Goal: Task Accomplishment & Management: Manage account settings

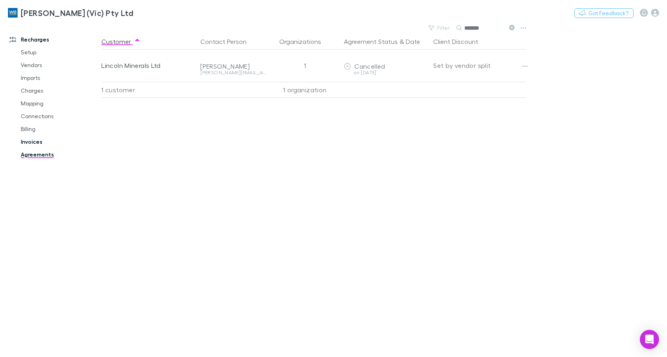
drag, startPoint x: 31, startPoint y: 142, endPoint x: 42, endPoint y: 141, distance: 11.6
click at [31, 142] on link "Invoices" at bounding box center [59, 141] width 93 height 13
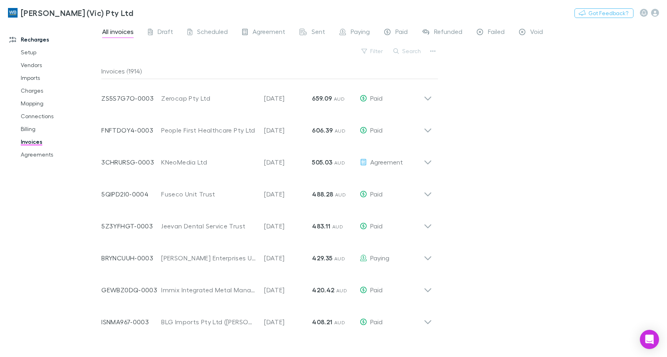
scroll to position [539, 0]
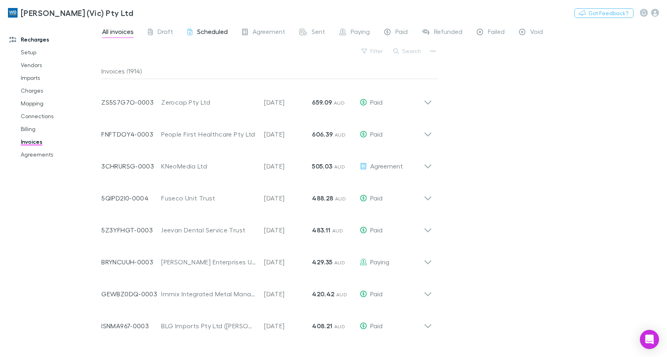
click at [217, 34] on span "Scheduled" at bounding box center [212, 33] width 31 height 10
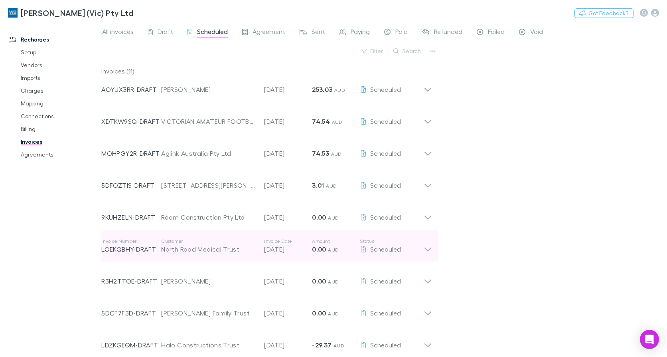
scroll to position [80, 0]
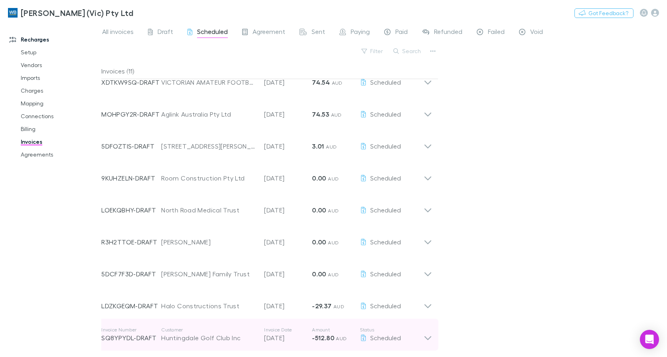
click at [430, 338] on icon at bounding box center [428, 338] width 7 height 4
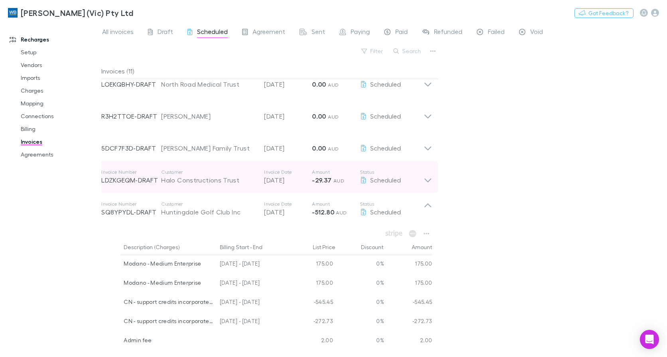
scroll to position [160, 0]
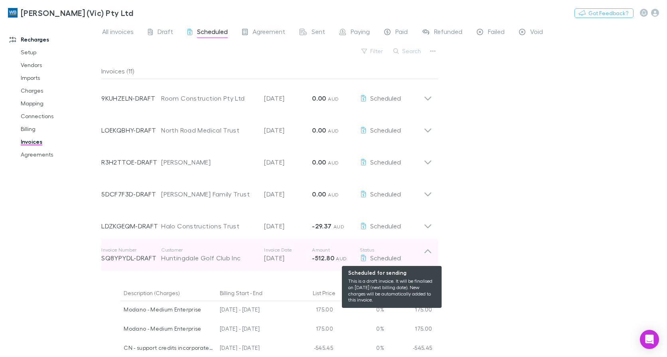
click at [423, 253] on div "Scheduled" at bounding box center [392, 258] width 64 height 10
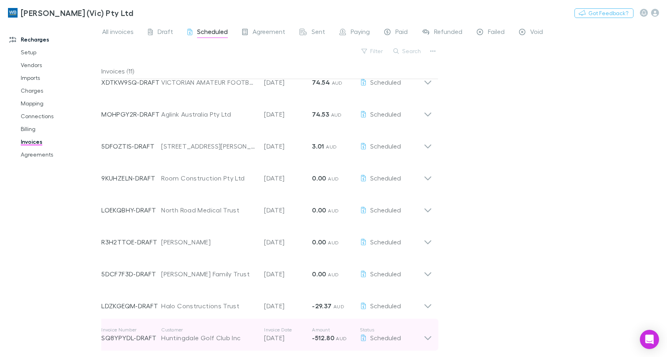
scroll to position [80, 0]
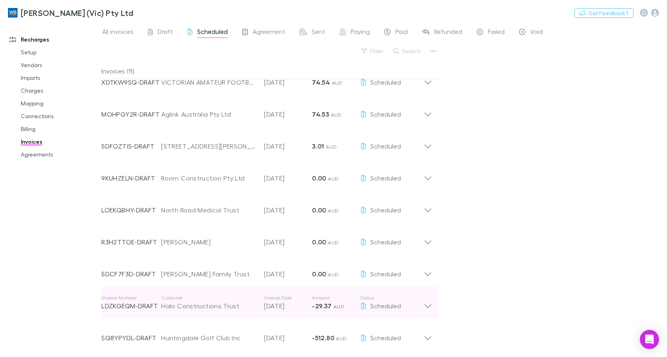
click at [425, 305] on icon at bounding box center [428, 306] width 7 height 4
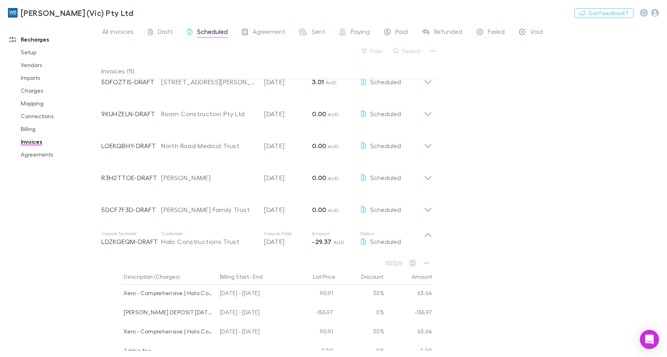
scroll to position [200, 0]
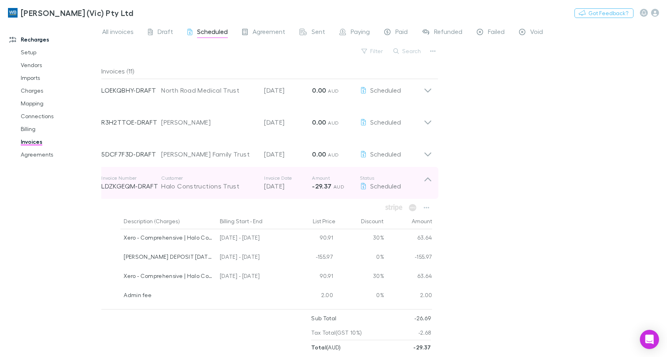
click at [427, 181] on icon at bounding box center [428, 183] width 8 height 16
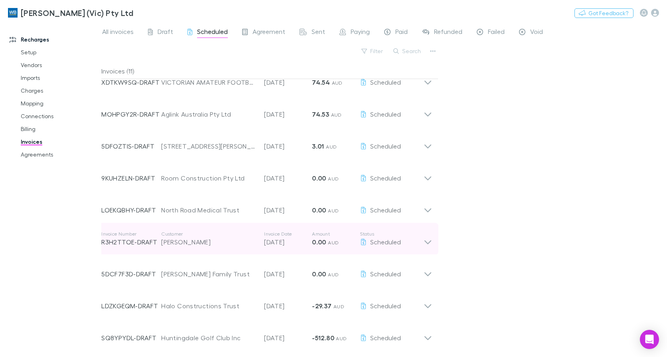
scroll to position [80, 0]
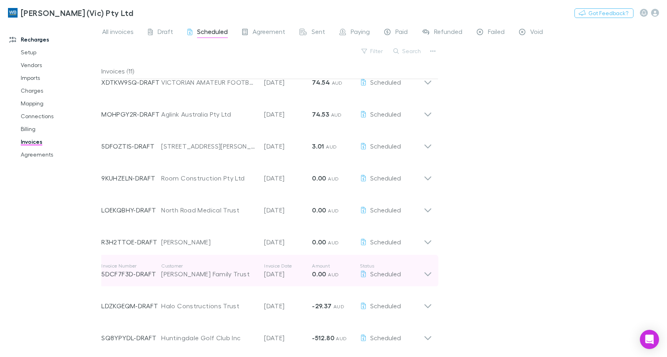
drag, startPoint x: 428, startPoint y: 273, endPoint x: 301, endPoint y: 252, distance: 128.7
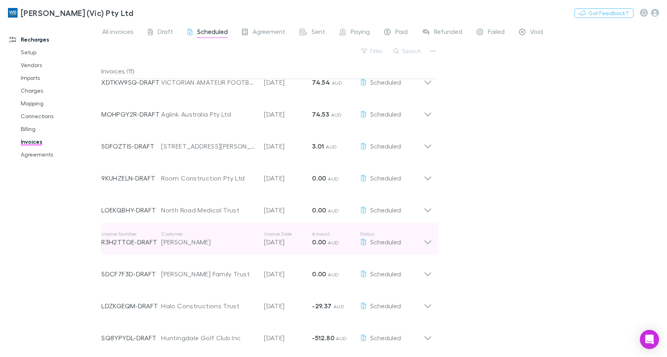
click at [427, 273] on icon at bounding box center [428, 271] width 8 height 16
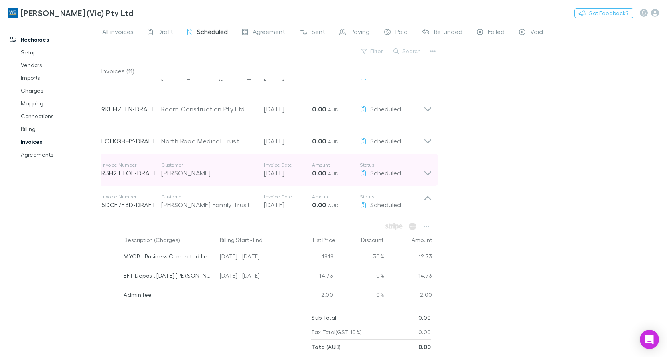
scroll to position [200, 0]
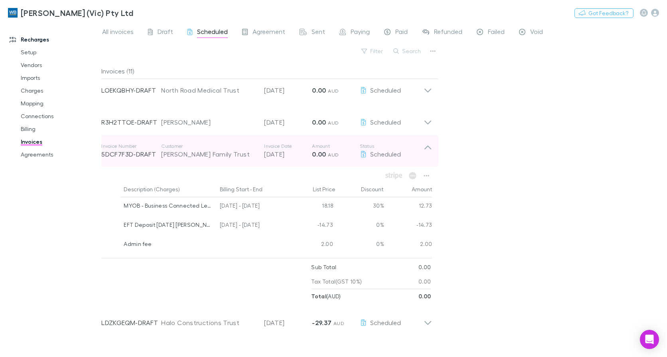
click at [429, 148] on icon at bounding box center [428, 151] width 8 height 16
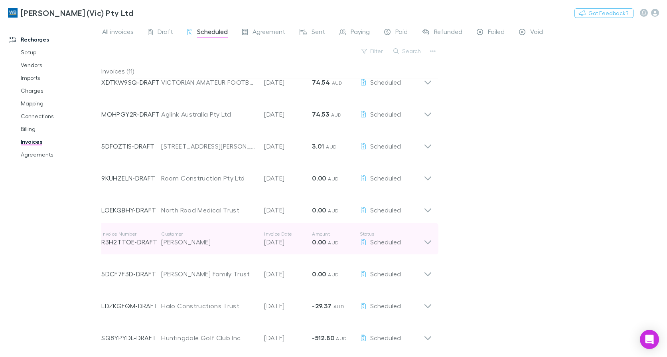
scroll to position [0, 0]
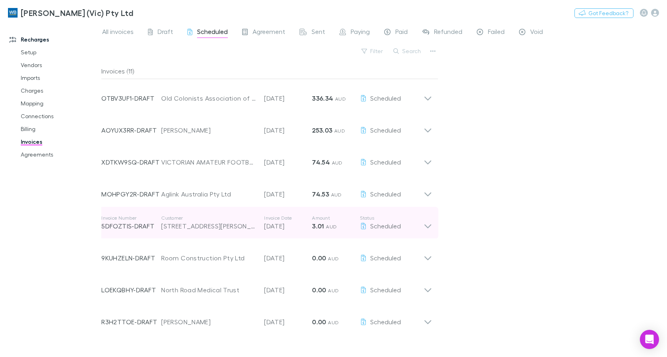
click at [426, 225] on icon at bounding box center [428, 223] width 8 height 16
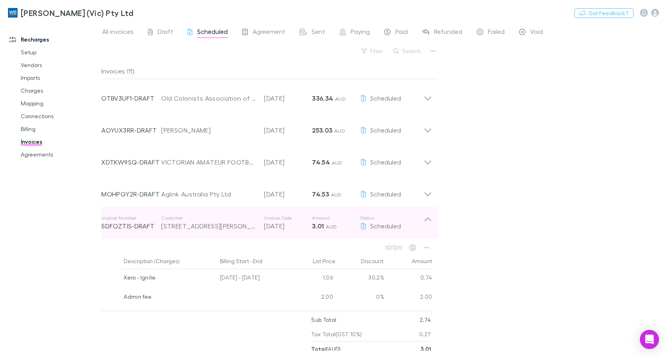
click at [425, 222] on icon at bounding box center [428, 223] width 8 height 16
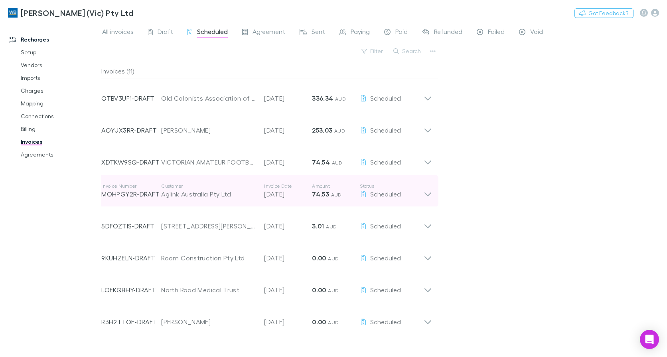
click at [429, 193] on icon at bounding box center [428, 191] width 8 height 16
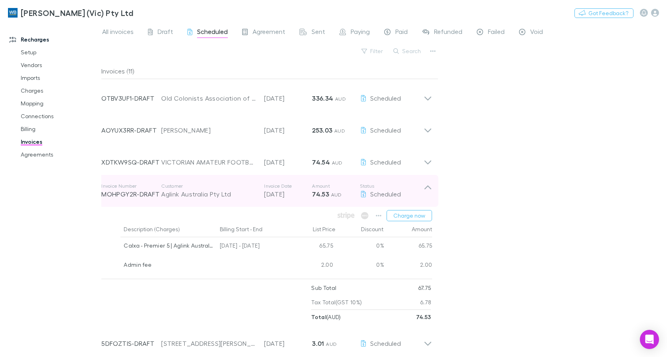
click at [429, 186] on icon at bounding box center [428, 187] width 7 height 4
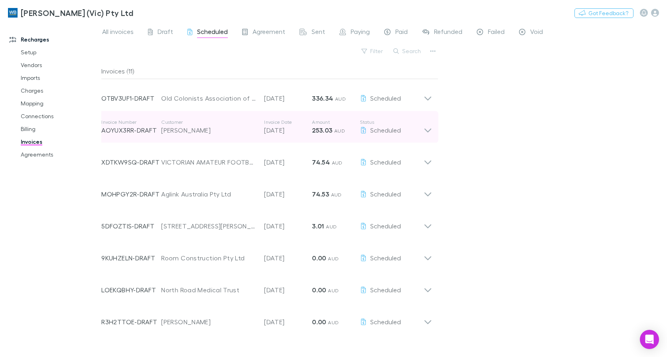
click at [429, 130] on icon at bounding box center [428, 127] width 8 height 16
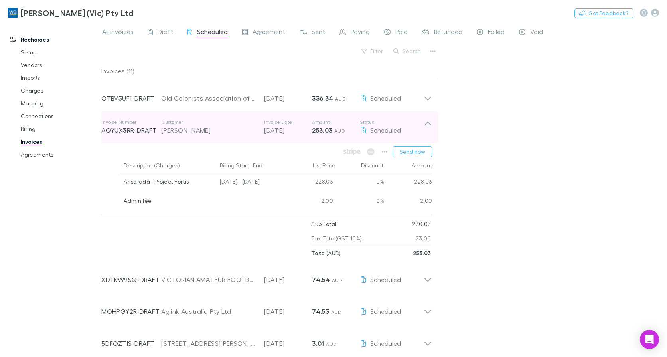
click at [435, 129] on div "Invoice Number AOYUX3RR-DRAFT Customer [PERSON_NAME] Invoice Date [DATE] Amount…" at bounding box center [267, 127] width 344 height 32
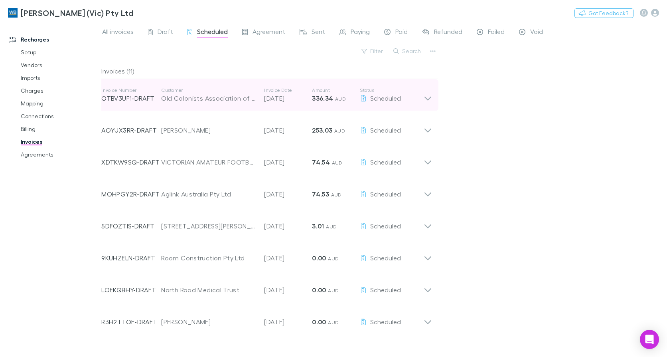
click at [428, 98] on icon at bounding box center [428, 95] width 8 height 16
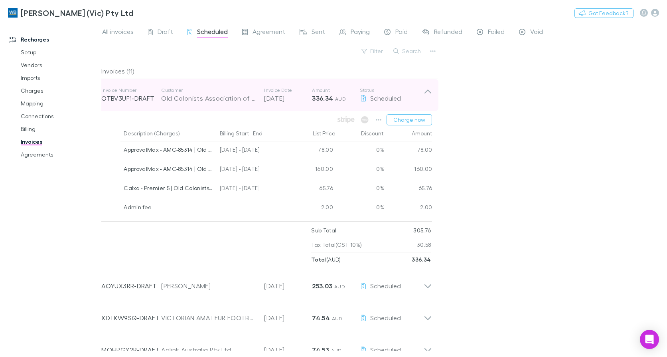
click at [428, 90] on icon at bounding box center [428, 91] width 7 height 4
